Goal: Task Accomplishment & Management: Manage account settings

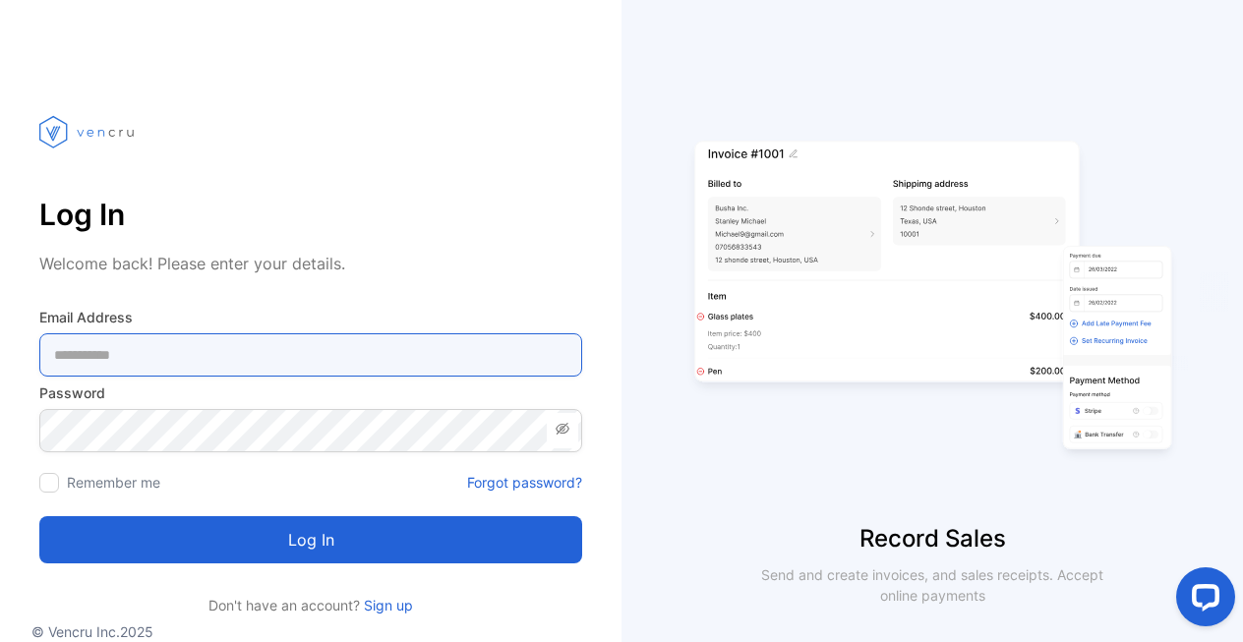
type Address-inputemail "**********"
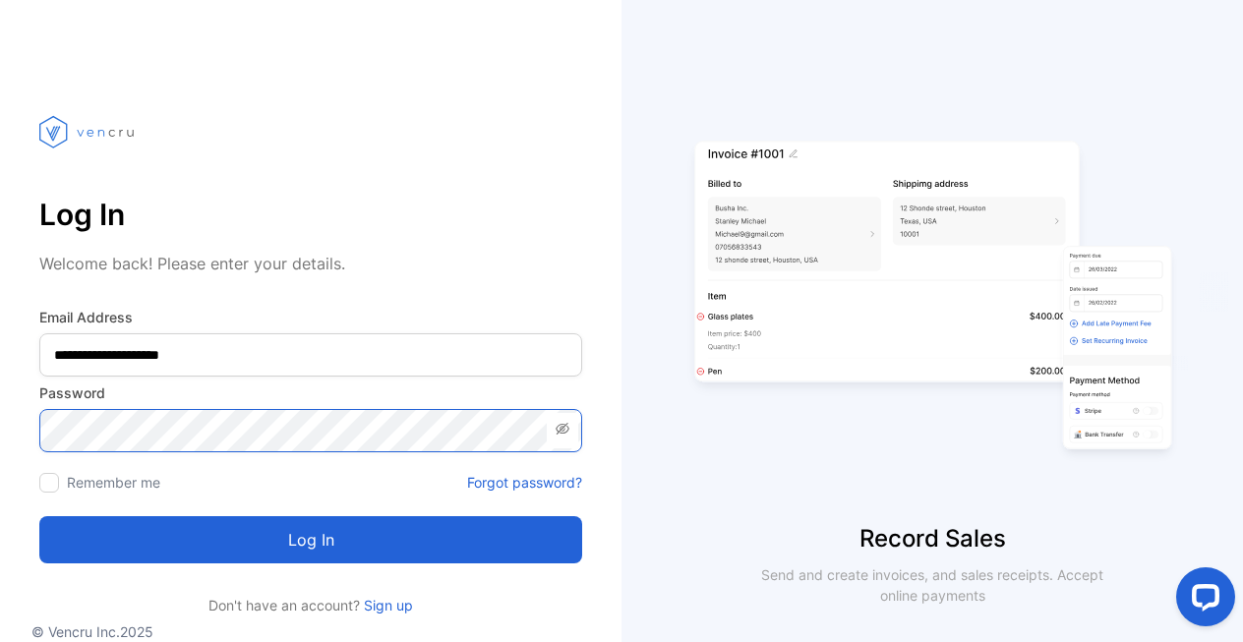
click at [311, 540] on button "Log in" at bounding box center [310, 539] width 543 height 47
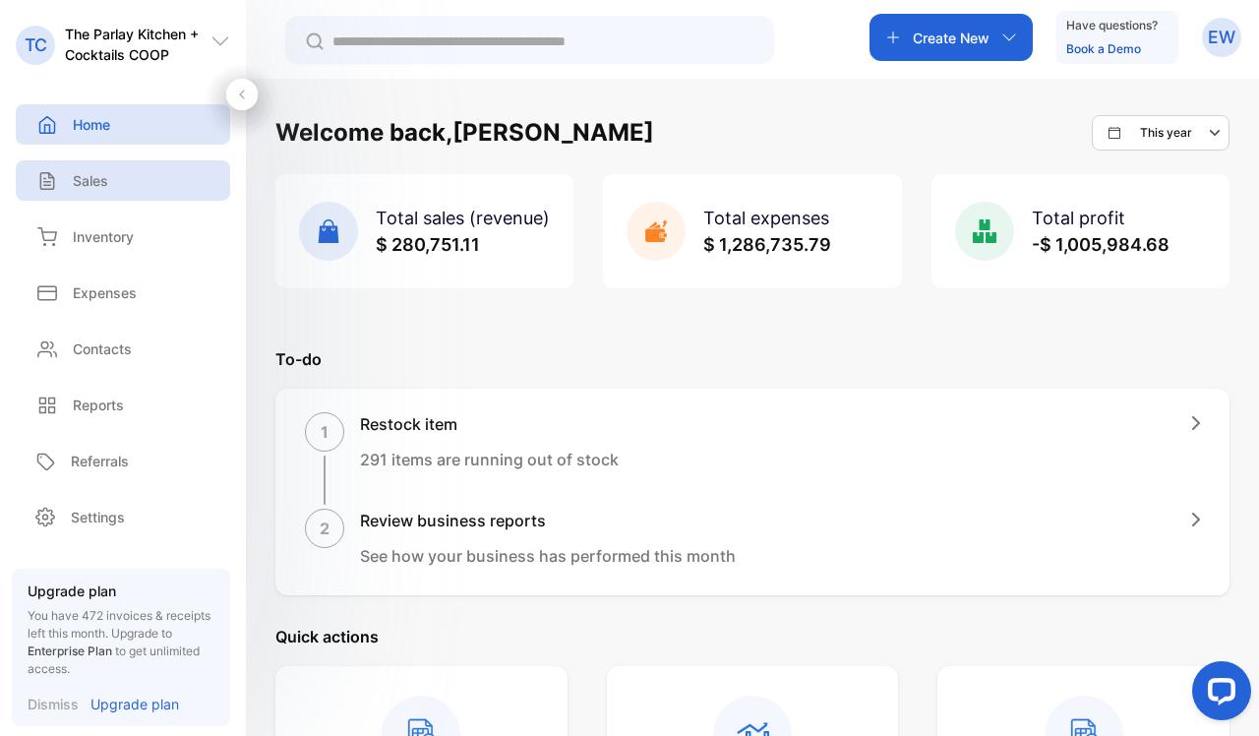
click at [89, 172] on p "Sales" at bounding box center [90, 180] width 35 height 21
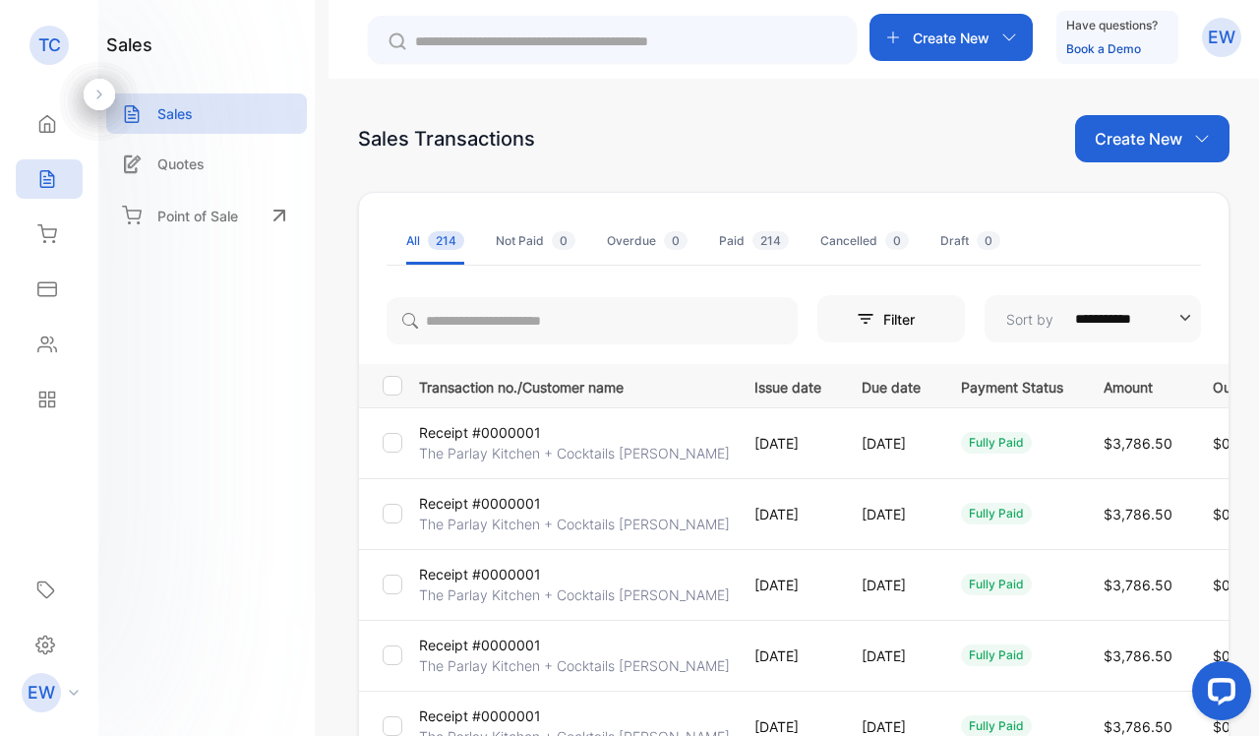
click at [757, 238] on span "214" at bounding box center [770, 240] width 36 height 19
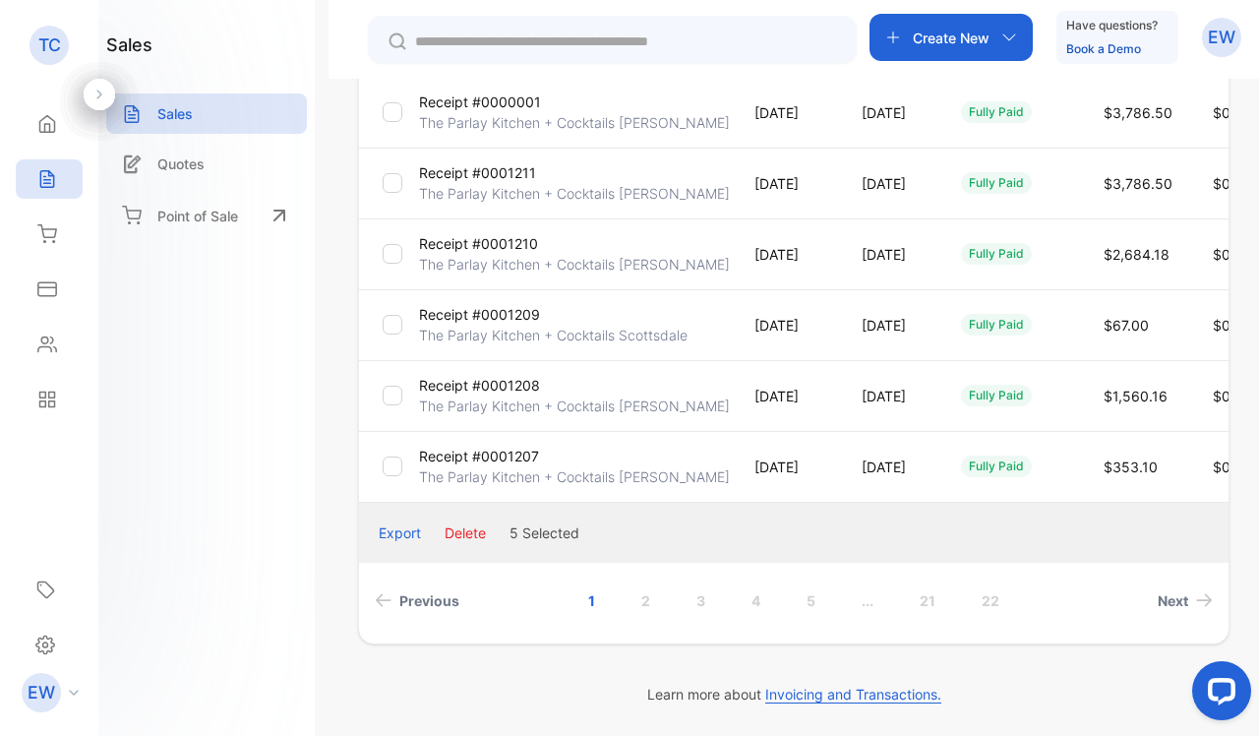
scroll to position [614, 0]
click at [456, 534] on button "Delete" at bounding box center [464, 532] width 41 height 21
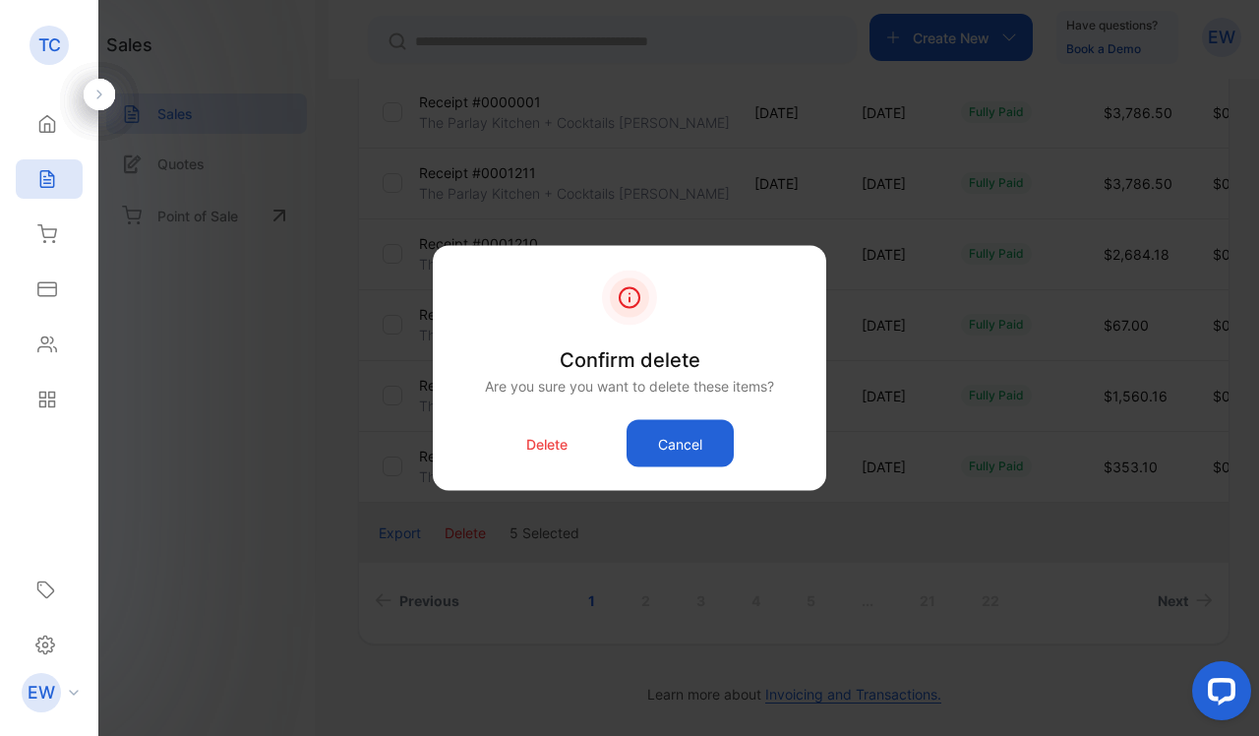
click at [545, 452] on p "Delete" at bounding box center [546, 443] width 41 height 21
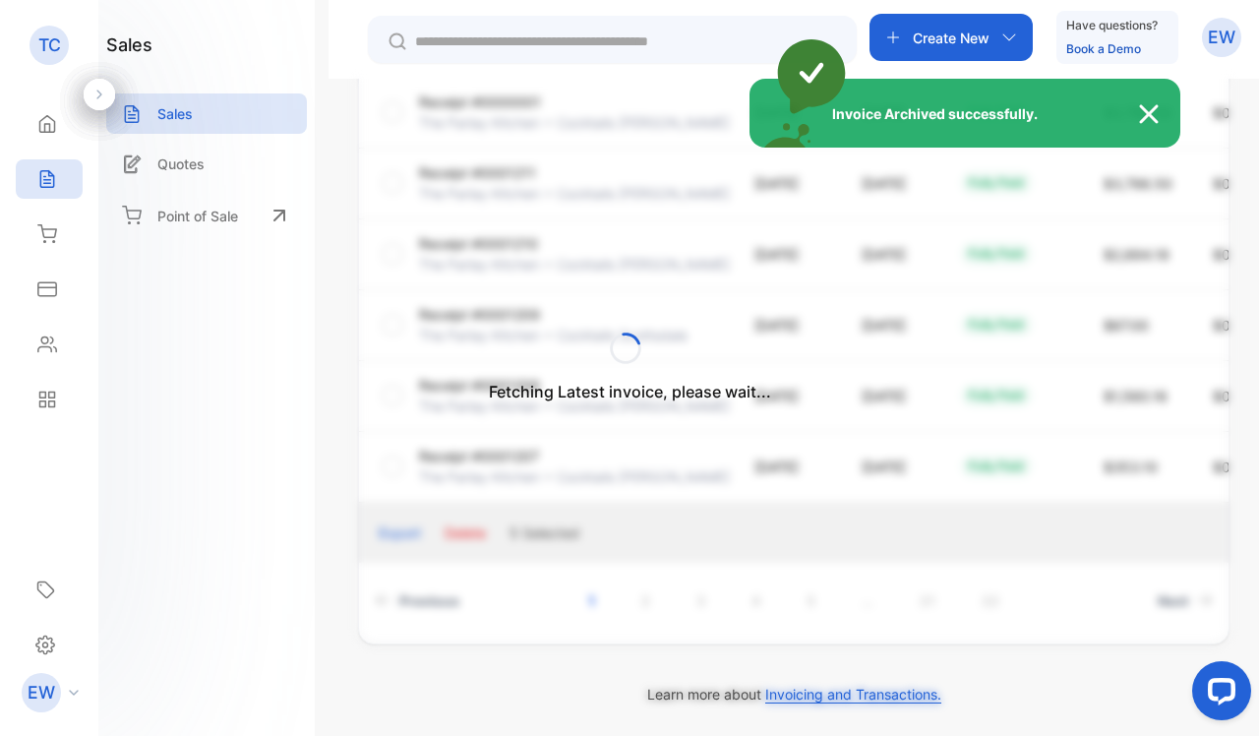
scroll to position [149, 0]
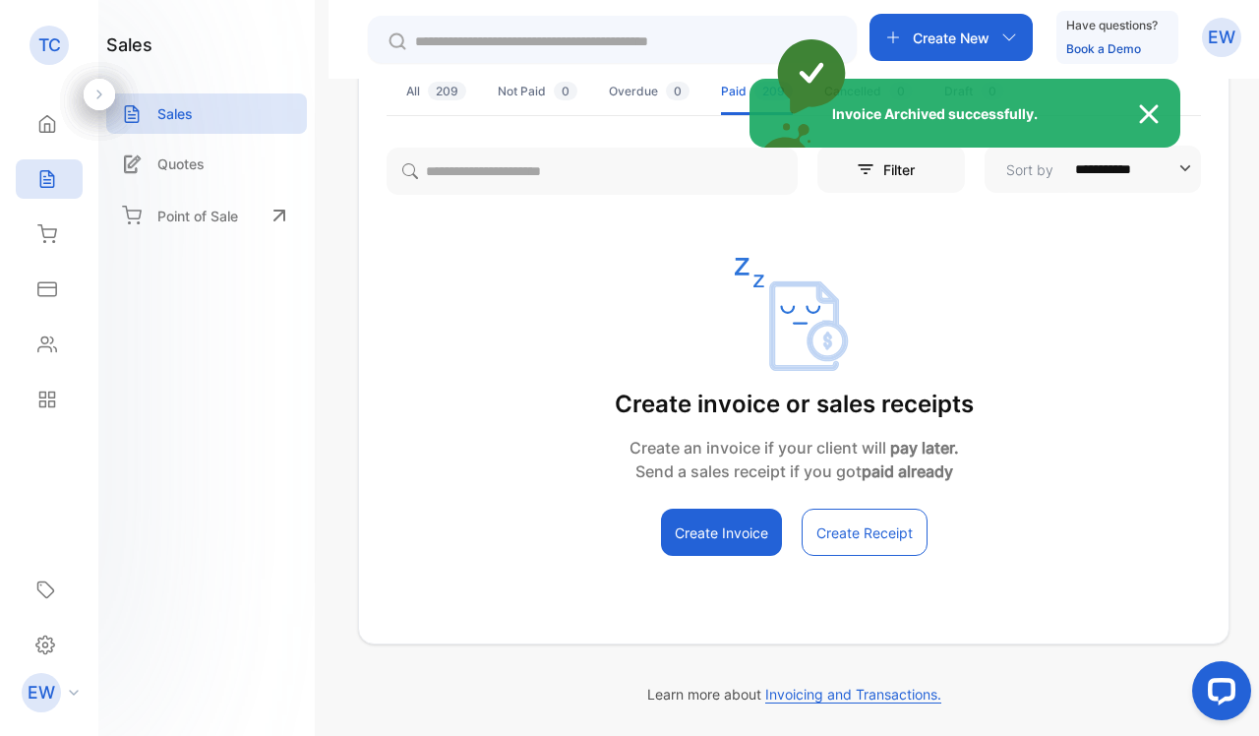
click at [436, 83] on div "Invoice Archived successfully." at bounding box center [629, 368] width 1259 height 736
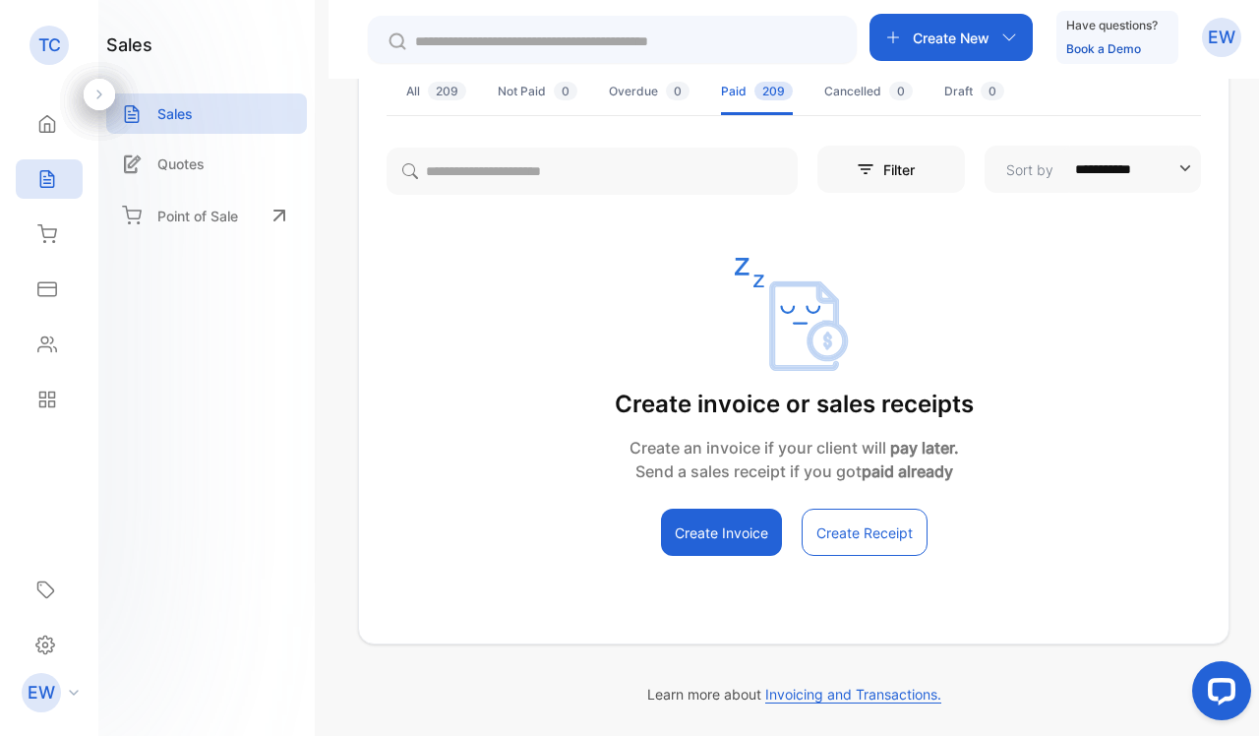
click at [436, 83] on span "209" at bounding box center [447, 91] width 38 height 19
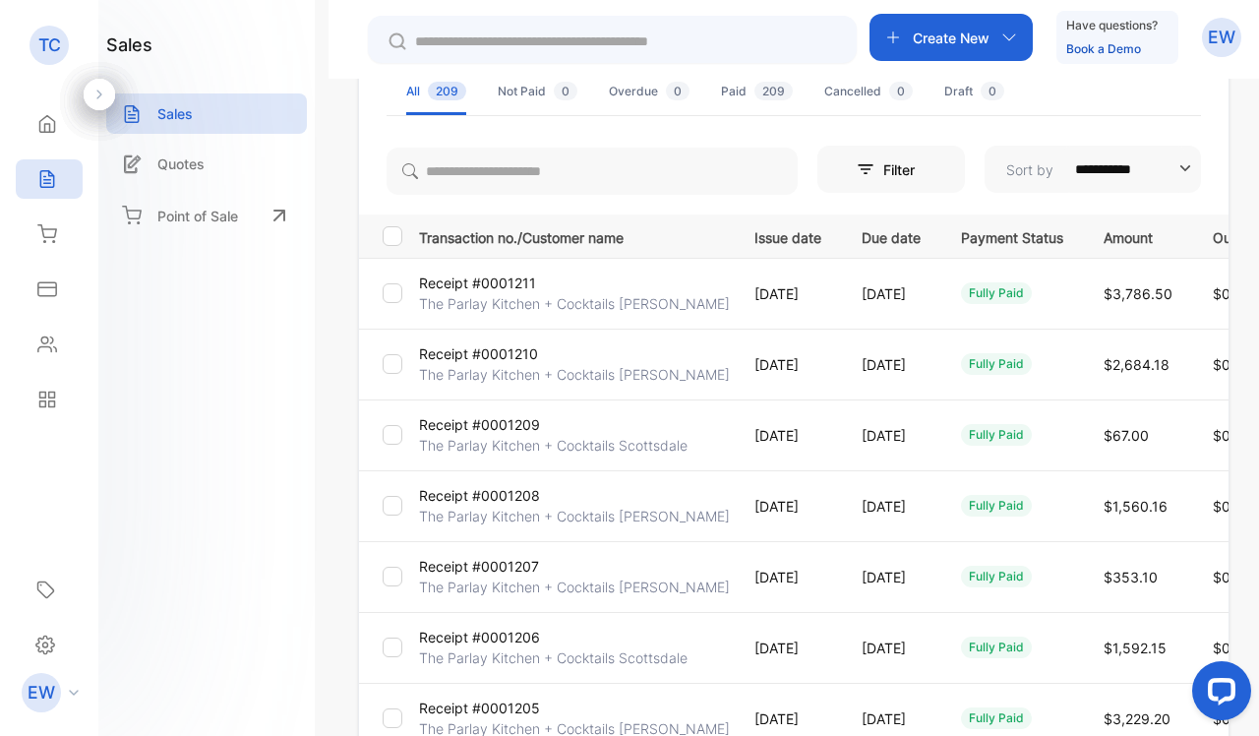
click at [573, 302] on p "The Parlay Kitchen + Cocktails [PERSON_NAME]" at bounding box center [574, 303] width 311 height 21
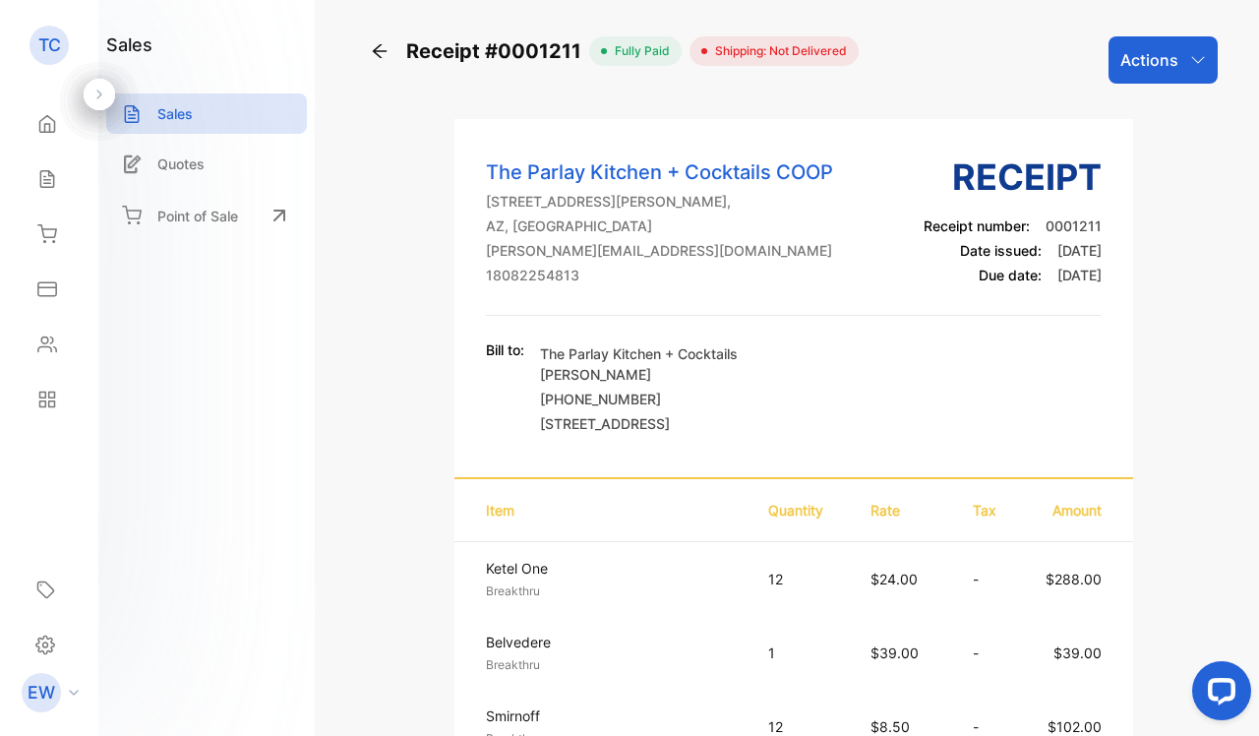
click at [1128, 70] on p "Actions" at bounding box center [1149, 60] width 58 height 24
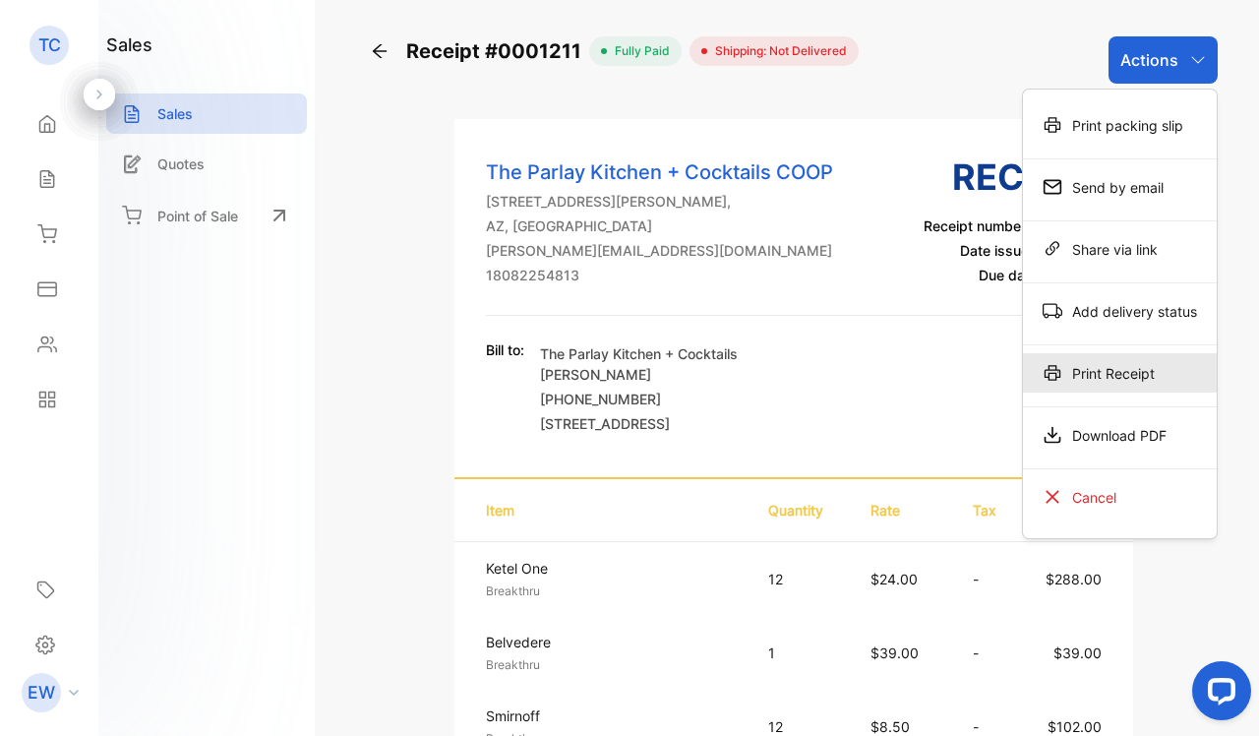
click at [1091, 372] on div "Print Receipt" at bounding box center [1120, 372] width 194 height 39
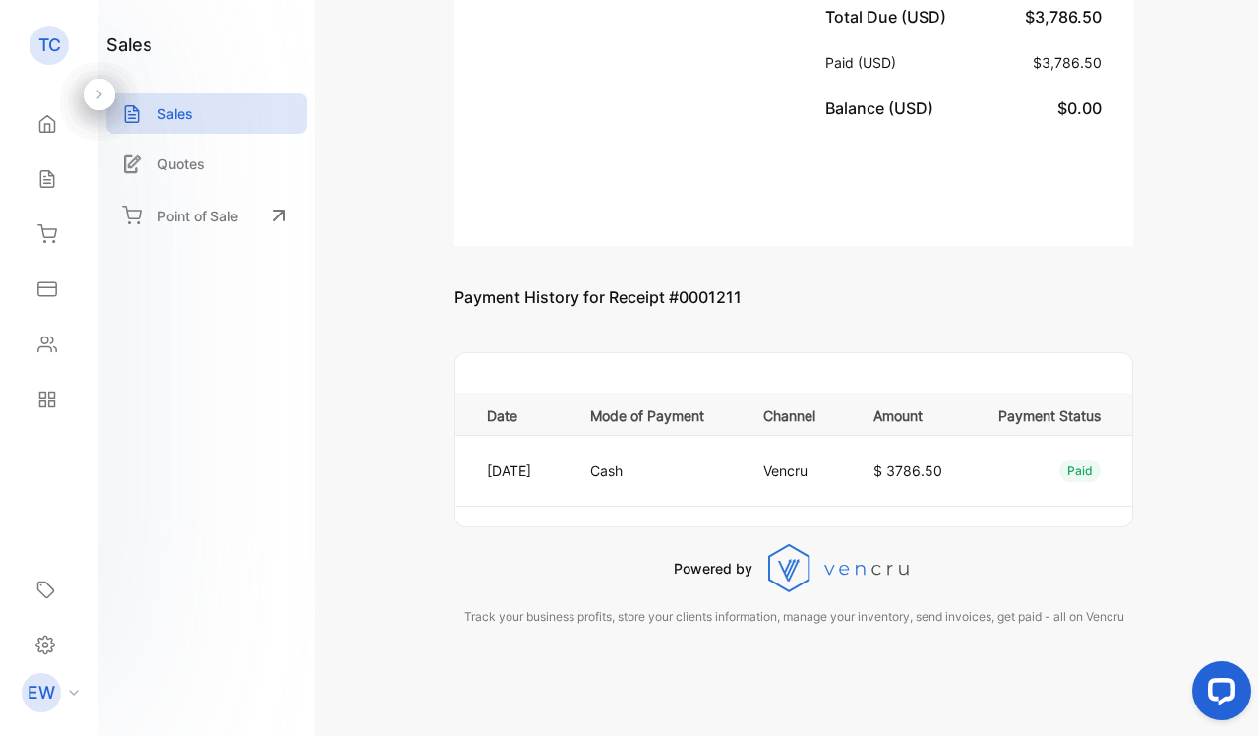
scroll to position [5415, 0]
